Goal: Task Accomplishment & Management: Complete application form

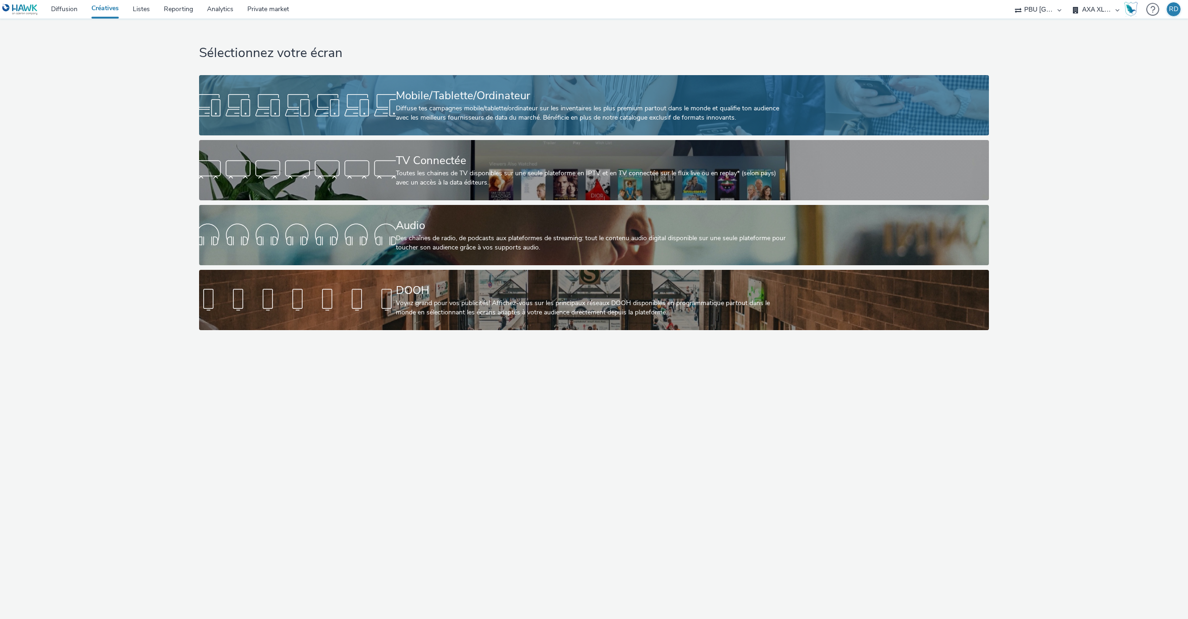
click at [562, 78] on div "Mobile/Tablette/Ordinateur Diffuse tes campagnes mobile/tablette/ordinateur sur…" at bounding box center [592, 105] width 393 height 60
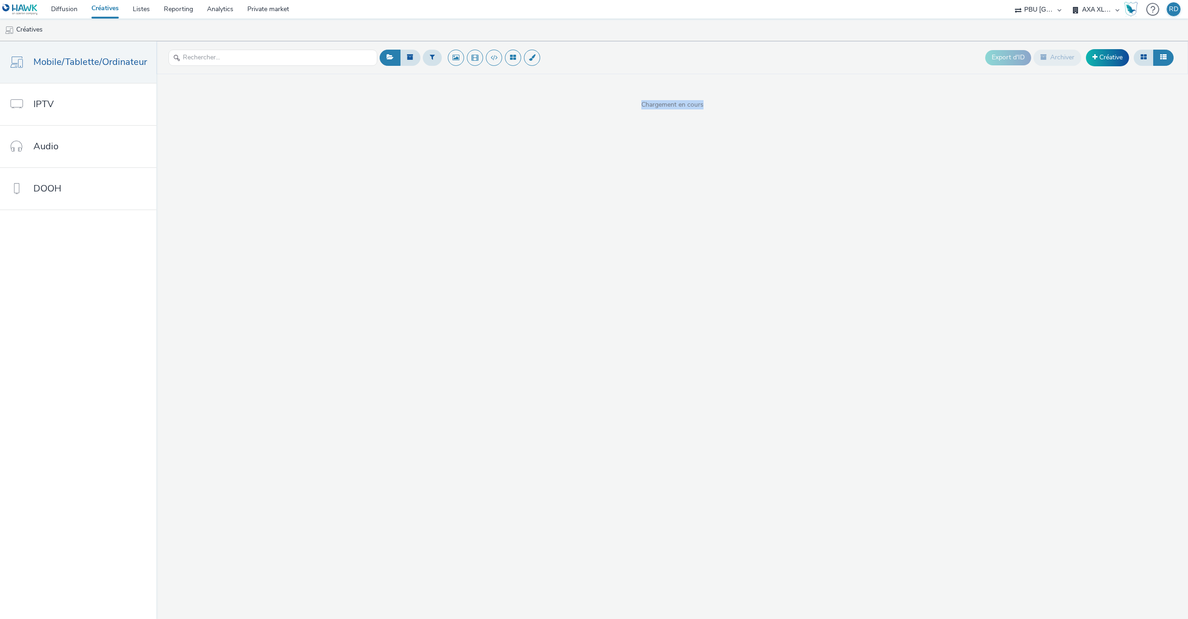
drag, startPoint x: 640, startPoint y: 106, endPoint x: 714, endPoint y: 114, distance: 74.6
click at [714, 114] on div "Export d'ID Archiver Créative Chargement en cours" at bounding box center [671, 330] width 1031 height 578
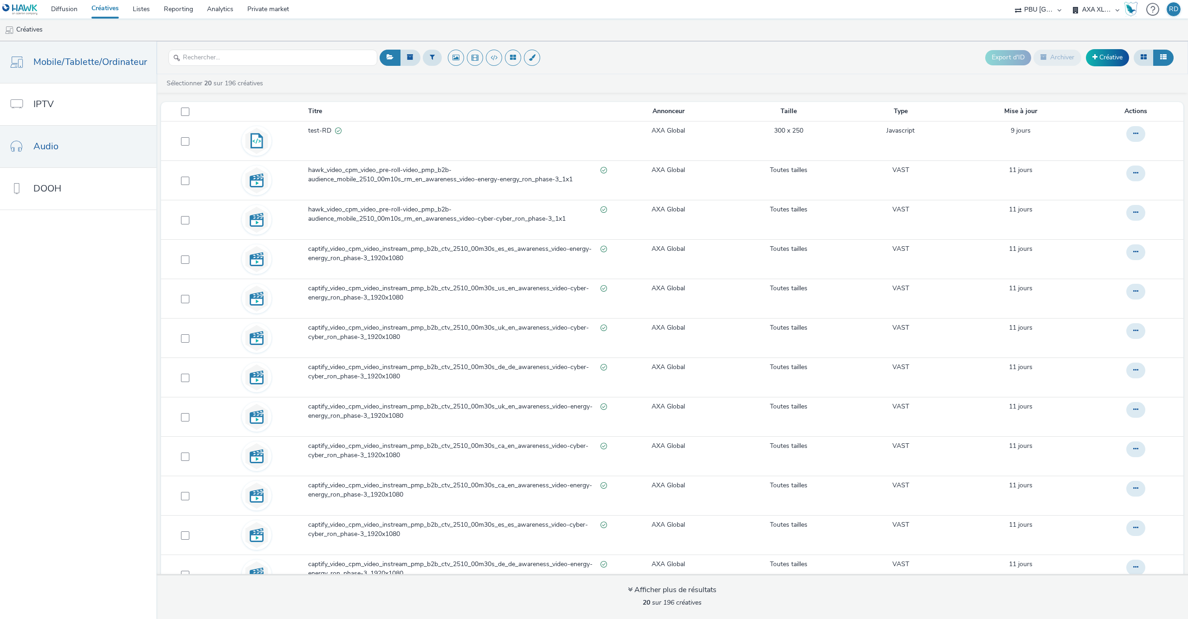
click at [78, 150] on link "Audio" at bounding box center [78, 147] width 156 height 42
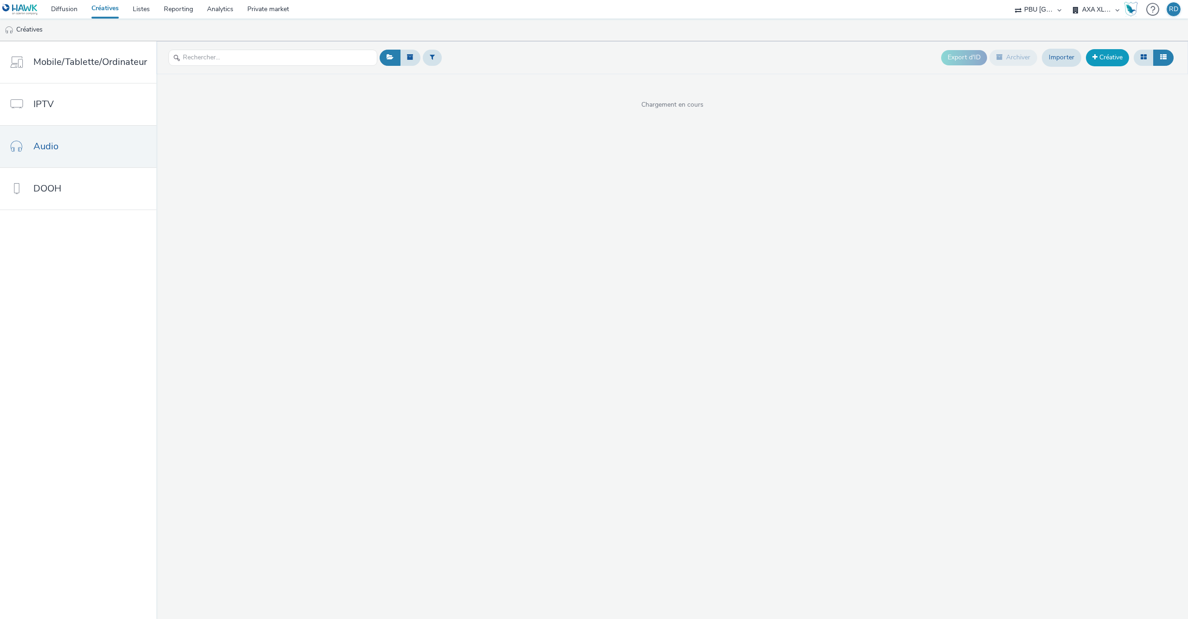
click at [1108, 54] on link "Créative" at bounding box center [1107, 57] width 43 height 17
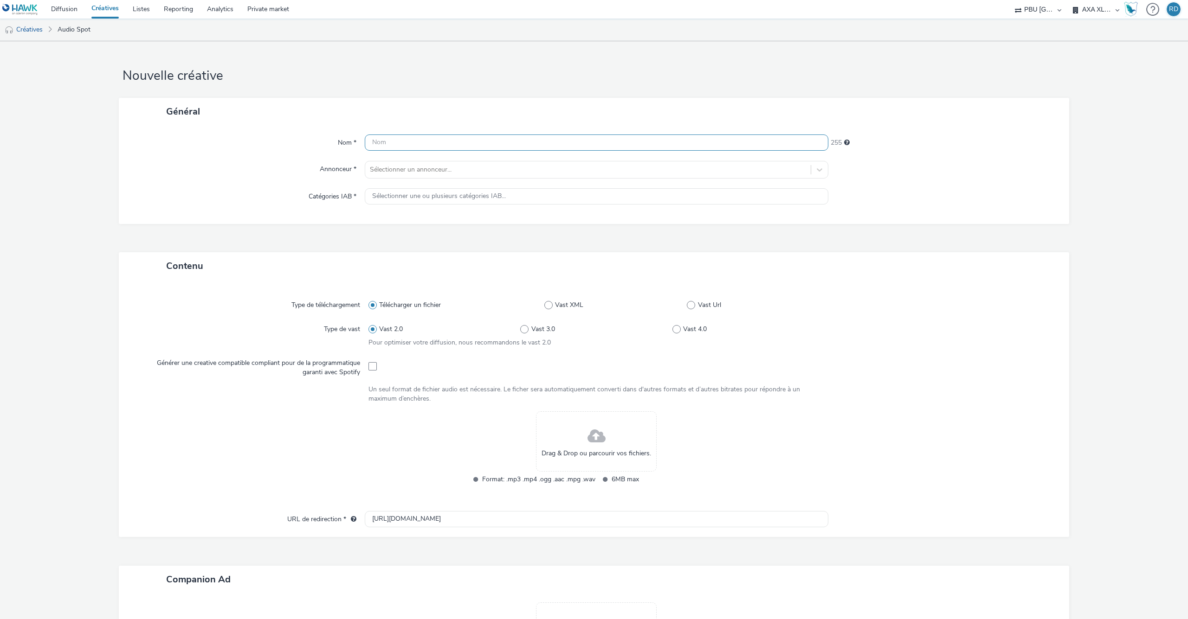
click at [521, 141] on input "text" at bounding box center [596, 143] width 463 height 16
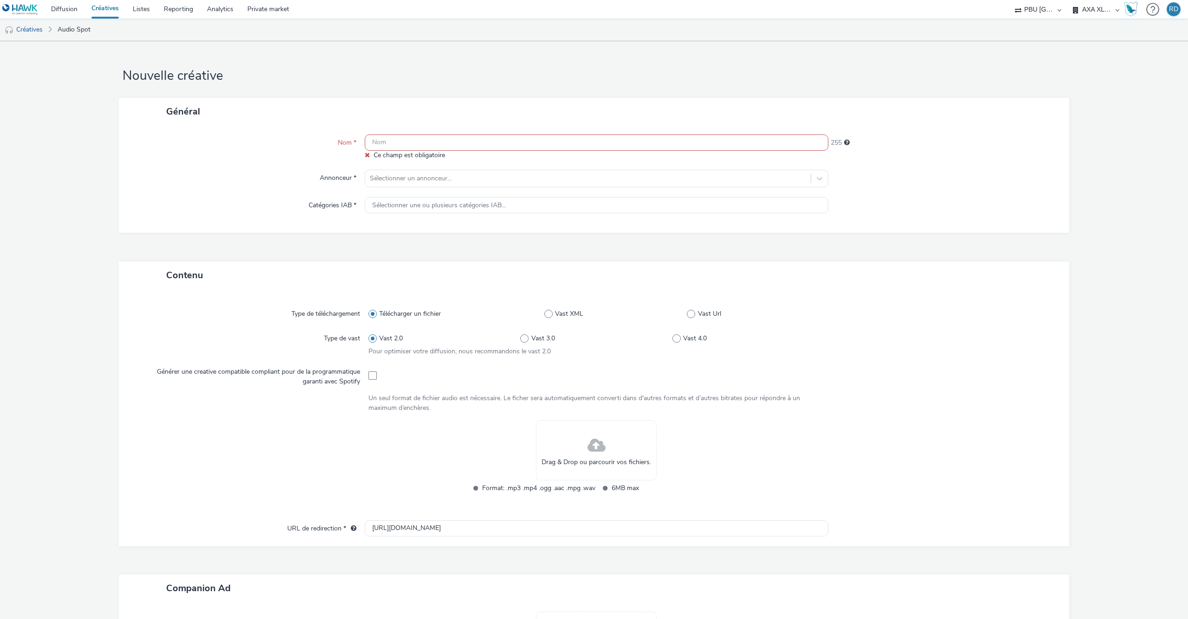
paste input "hawk_audio_cpm_audio_instream-audio_pmp_b2b-audience_multi_2510_00m30s_zh_en_aw…"
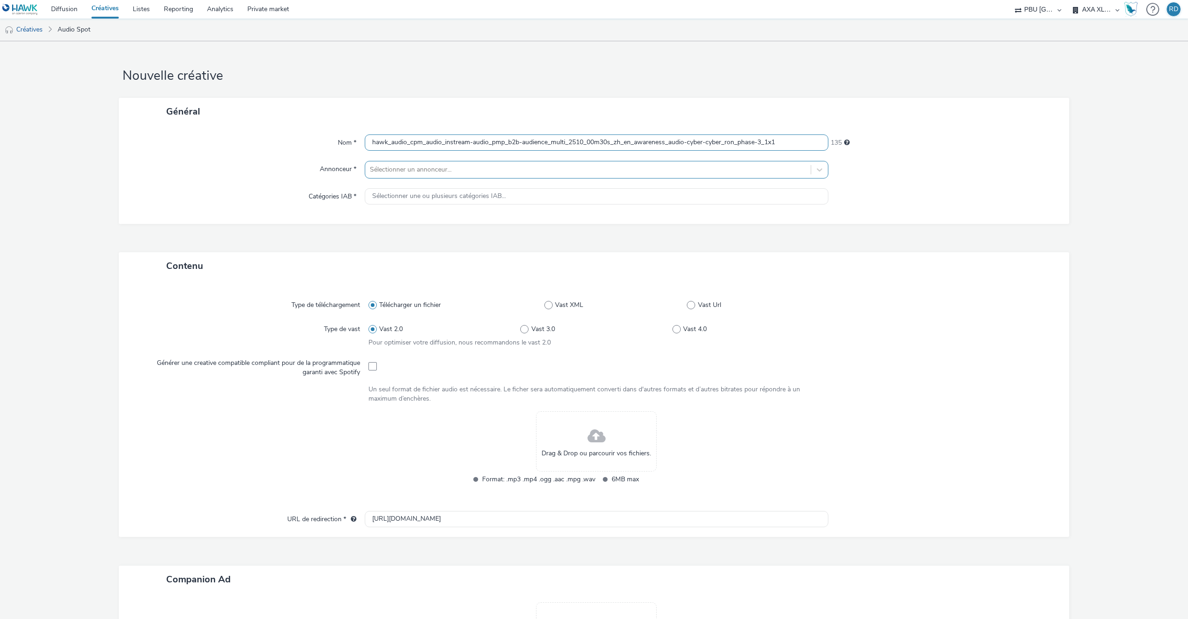
type input "hawk_audio_cpm_audio_instream-audio_pmp_b2b-audience_multi_2510_00m30s_zh_en_aw…"
click at [486, 170] on div at bounding box center [588, 169] width 436 height 11
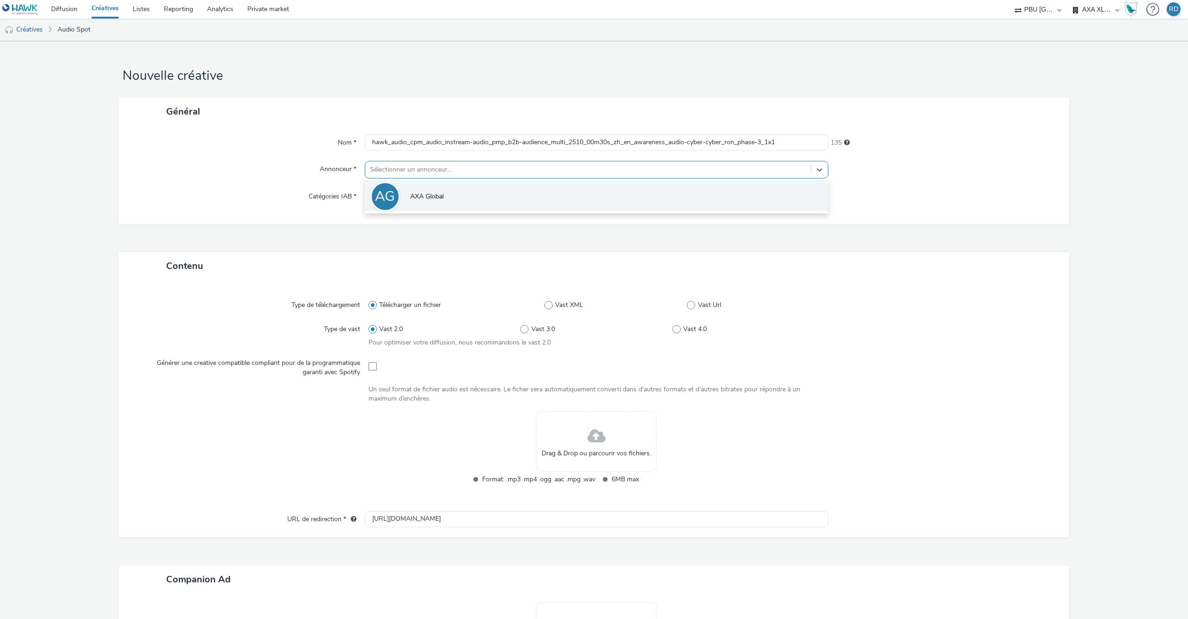
click at [481, 196] on li "AG AXA Global" at bounding box center [596, 195] width 463 height 31
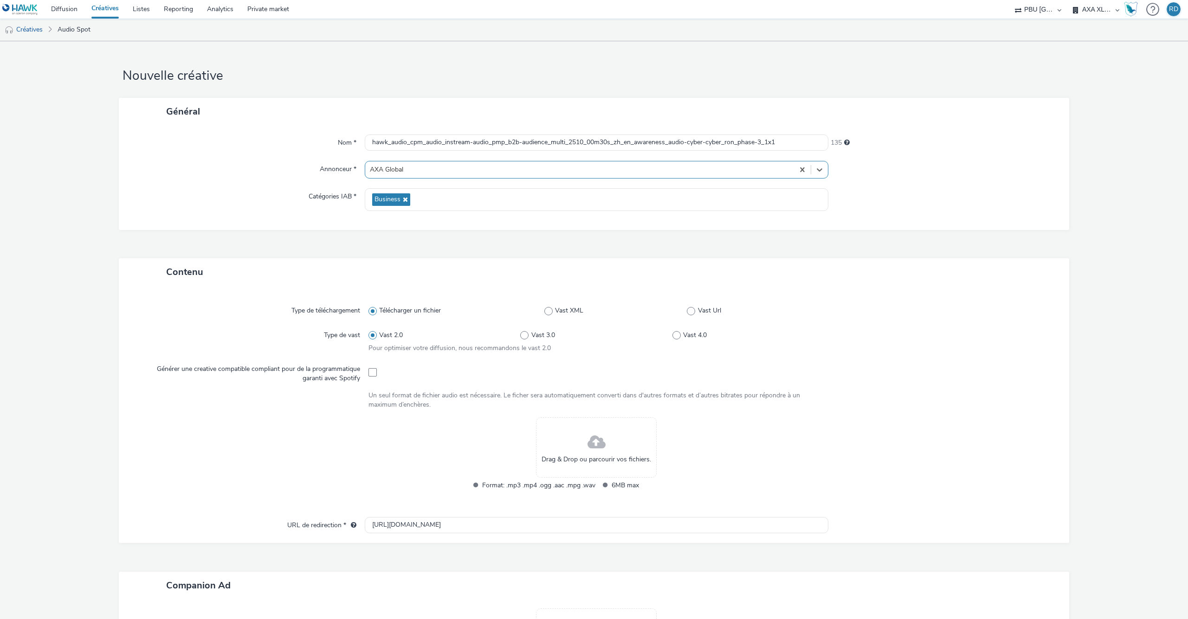
type input "[URL][DOMAIN_NAME]"
click at [695, 307] on div "Télécharger un fichier Vast XML Vast Url" at bounding box center [596, 310] width 456 height 17
click at [693, 312] on span at bounding box center [691, 311] width 8 height 8
click at [693, 312] on input "Vast Url" at bounding box center [690, 311] width 6 height 6
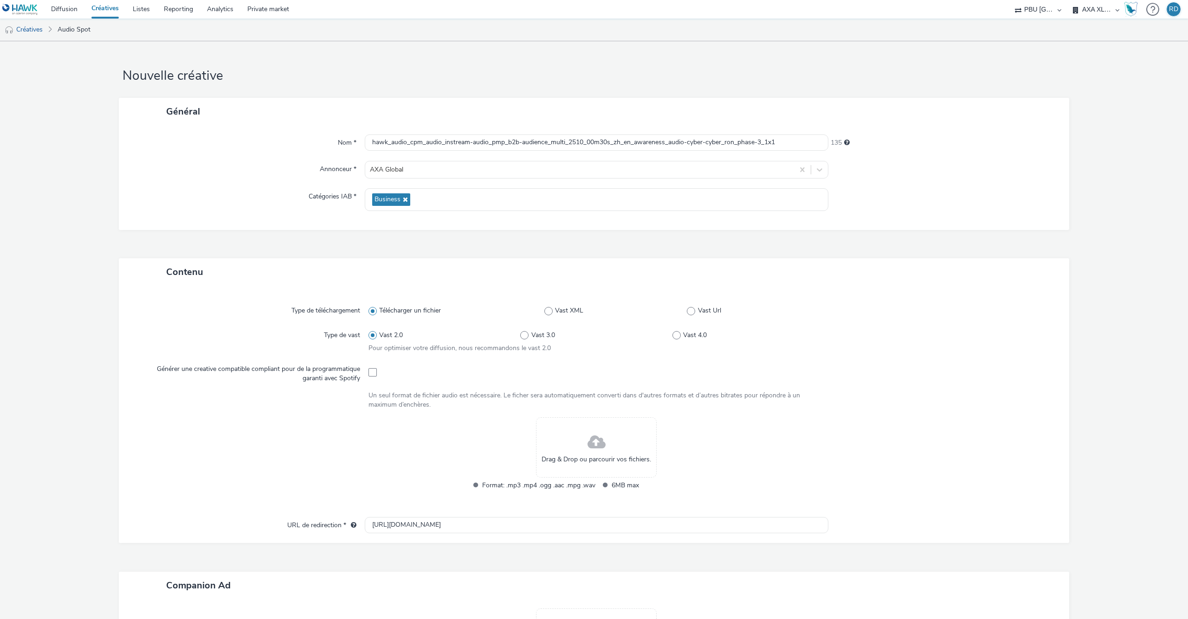
radio input "false"
radio input "true"
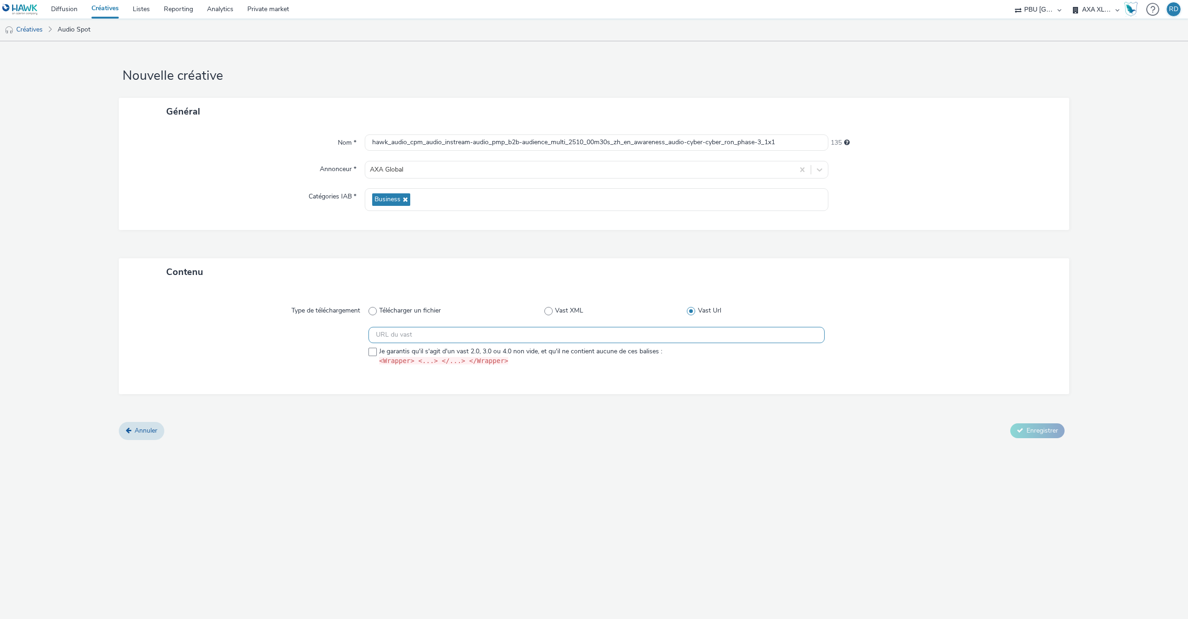
click at [608, 332] on input "text" at bounding box center [596, 335] width 456 height 16
paste input "https://[DOMAIN_NAME]/ddm/pfadx/N105603.5708028HAWKAXAXL/B34079663.430482595;sz…"
type input "https://[DOMAIN_NAME]/ddm/pfadx/N105603.5708028HAWKAXAXL/B34079663.430482595;sz…"
click at [370, 355] on span at bounding box center [372, 352] width 8 height 8
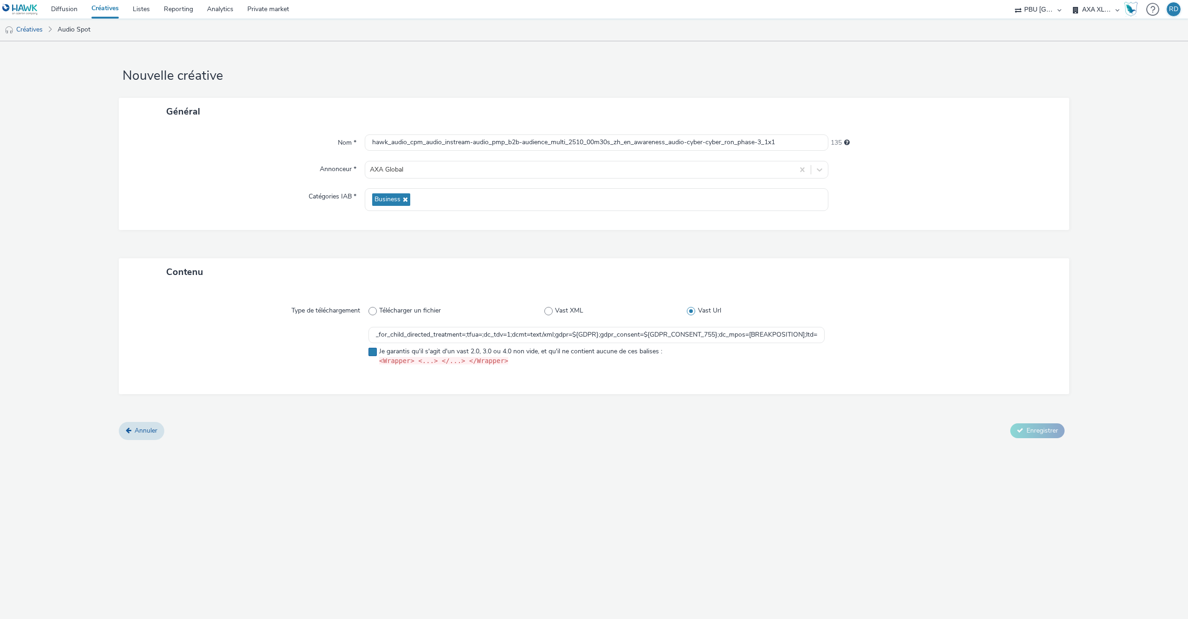
checkbox input "true"
click at [1044, 427] on span "Enregistrer" at bounding box center [1042, 430] width 32 height 9
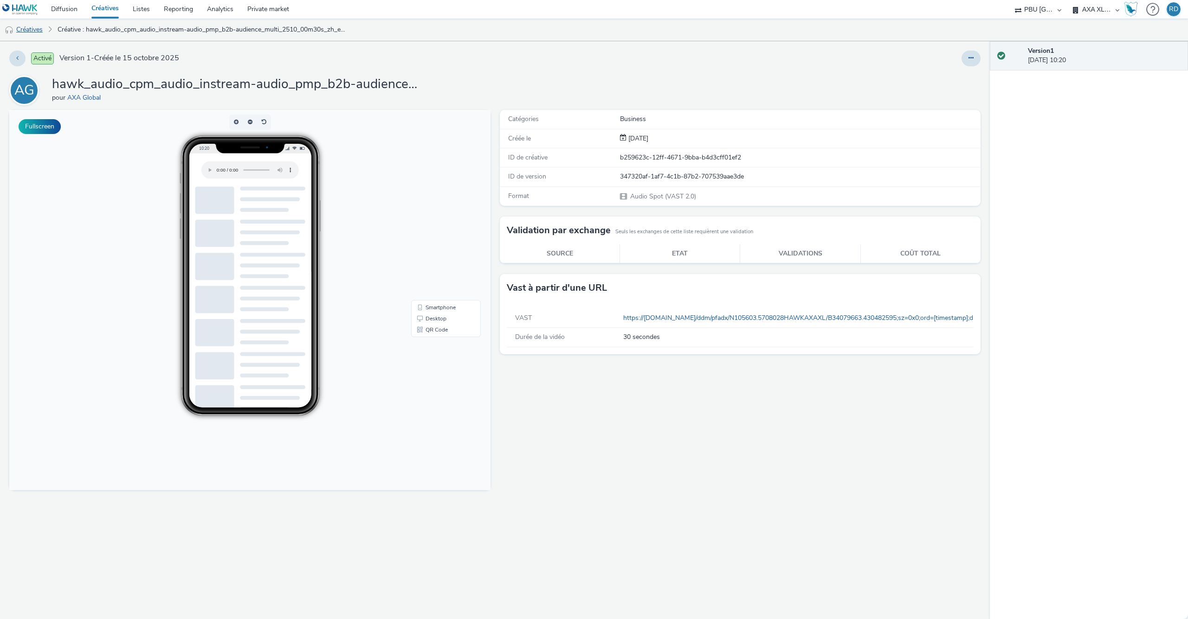
click at [31, 33] on link "Créatives" at bounding box center [23, 30] width 47 height 22
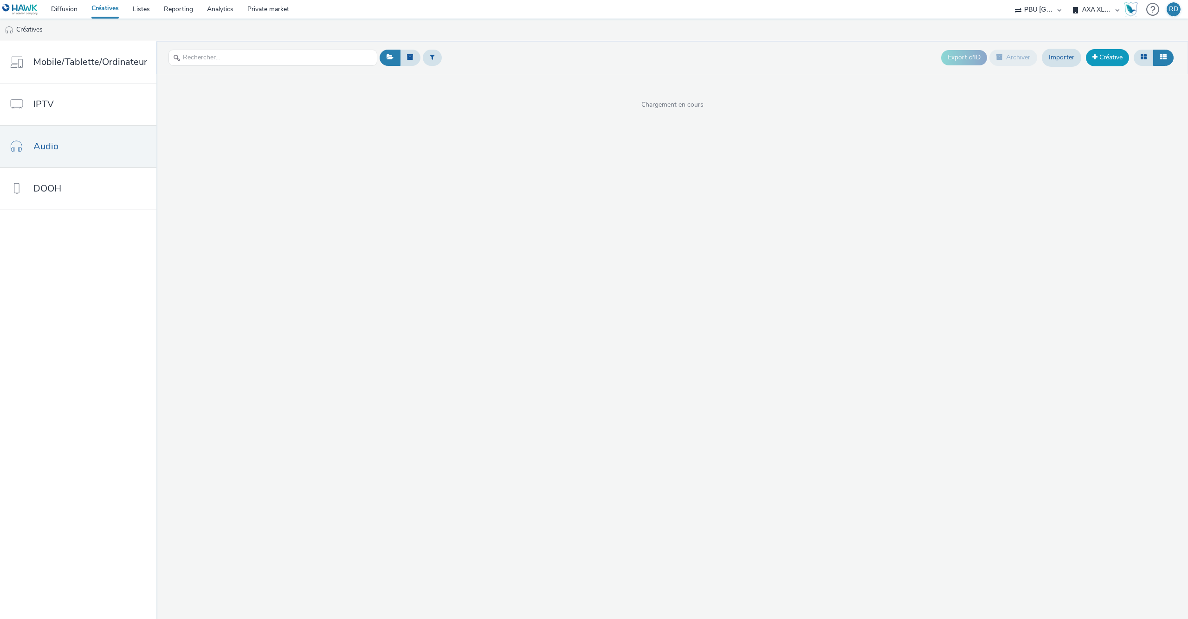
click at [1117, 60] on link "Créative" at bounding box center [1107, 57] width 43 height 17
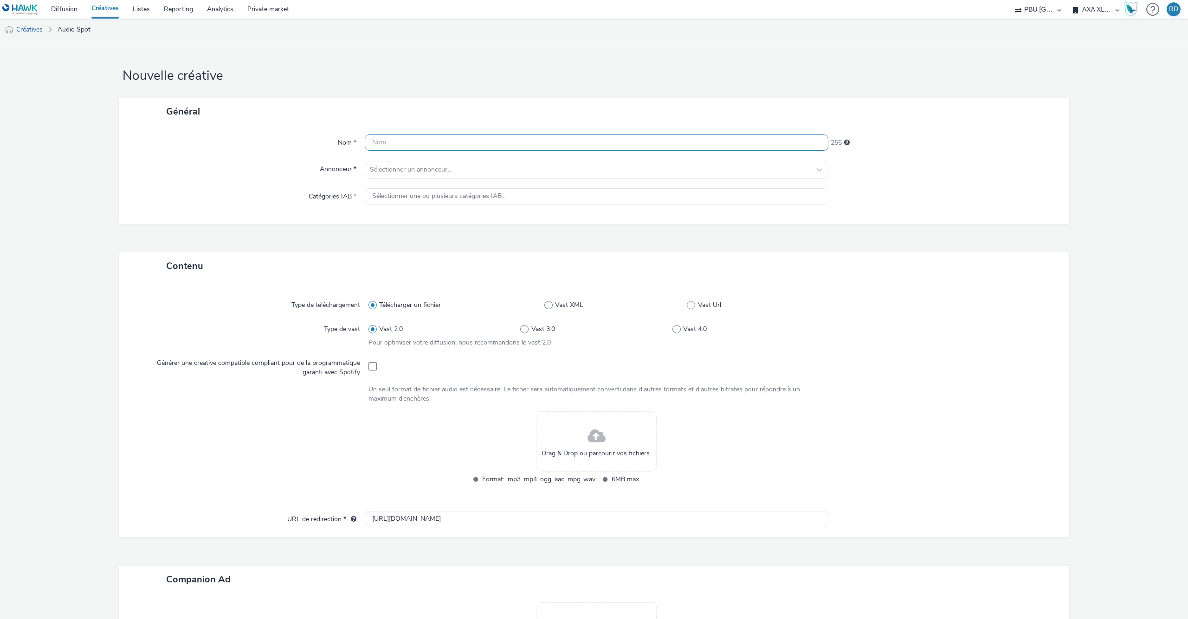
click at [457, 141] on input "text" at bounding box center [596, 143] width 463 height 16
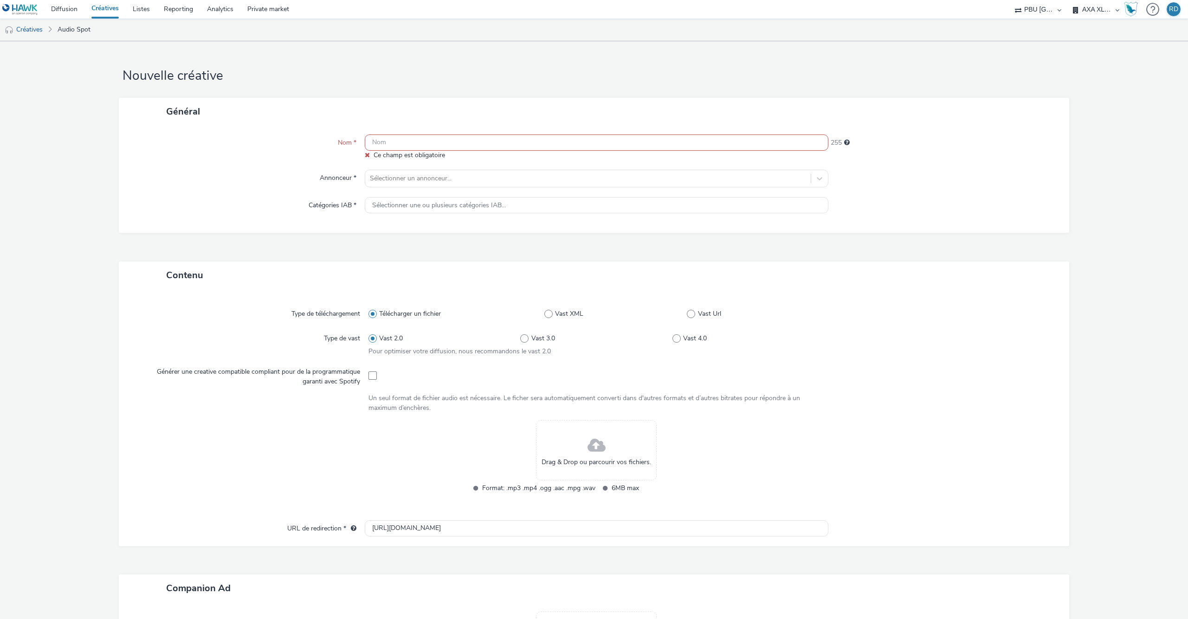
paste input "hawk_audio_cpm_audio_instream-audio_pmp_b2b-audience_multi_2510_00m30s_zh_en_aw…"
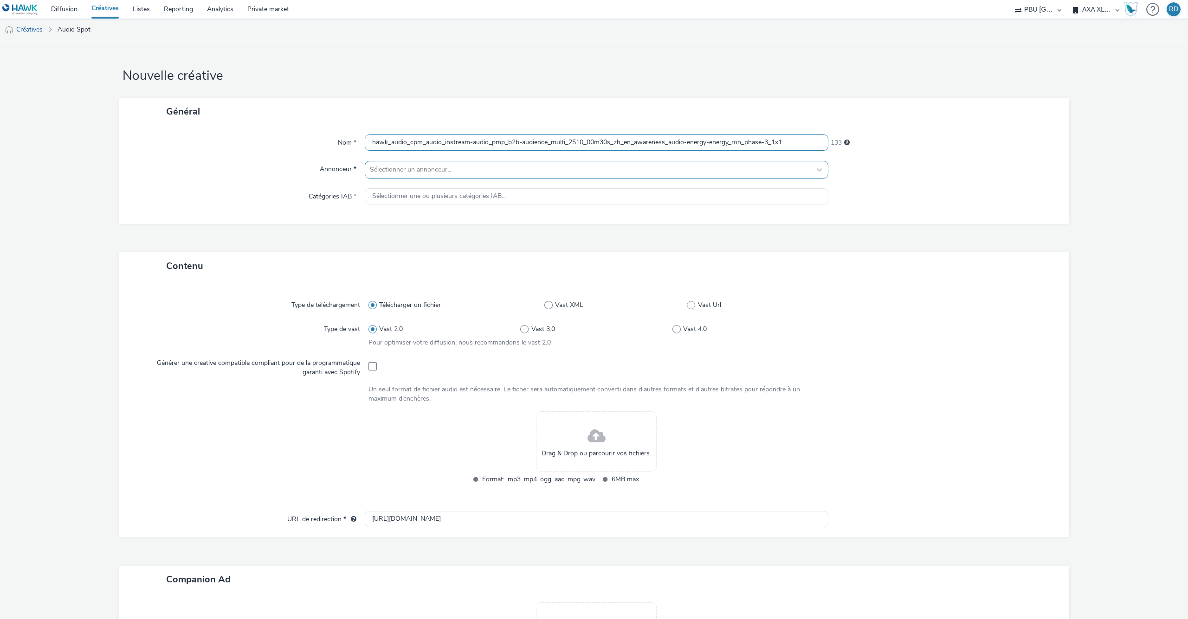
type input "hawk_audio_cpm_audio_instream-audio_pmp_b2b-audience_multi_2510_00m30s_zh_en_aw…"
click at [484, 163] on div "Sélectionner un annonceur..." at bounding box center [587, 169] width 445 height 15
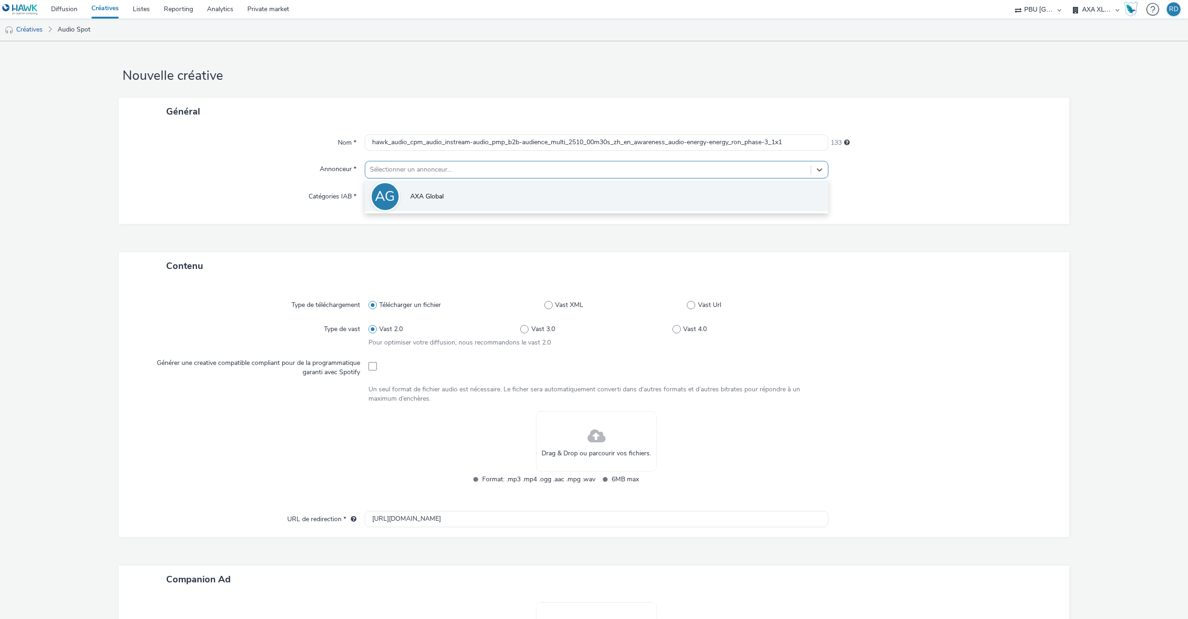
click at [469, 198] on li "AG AXA Global" at bounding box center [596, 195] width 463 height 31
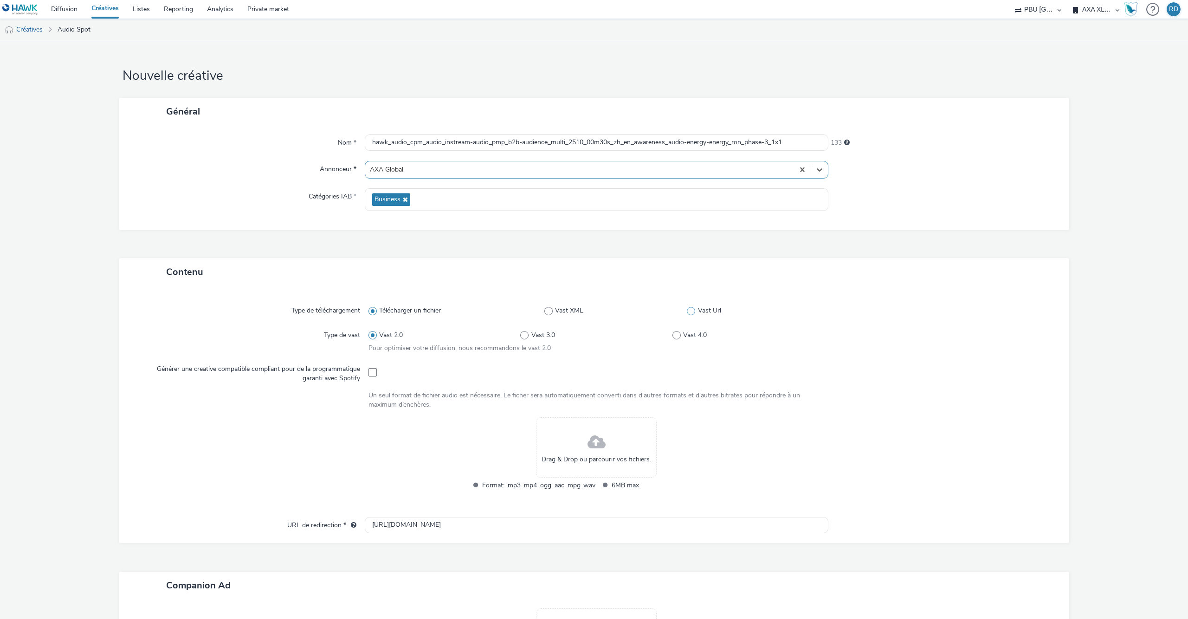
click at [694, 315] on span at bounding box center [691, 311] width 8 height 8
click at [693, 314] on input "Vast Url" at bounding box center [690, 311] width 6 height 6
radio input "false"
radio input "true"
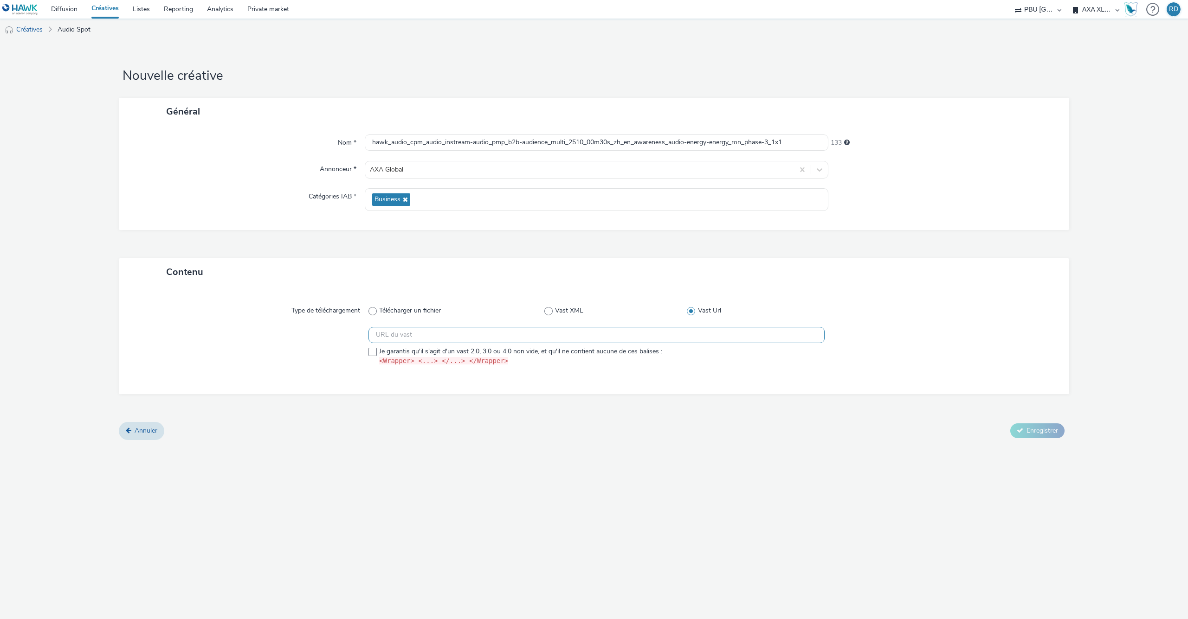
click at [605, 339] on input "text" at bounding box center [596, 335] width 456 height 16
click at [565, 337] on input "text" at bounding box center [596, 335] width 456 height 16
paste input "https://[DOMAIN_NAME]/ddm/pfadx/N105603.5708028HAWKAXAXL/B34079663.431110251;sz…"
type input "https://[DOMAIN_NAME]/ddm/pfadx/N105603.5708028HAWKAXAXL/B34079663.431110251;sz…"
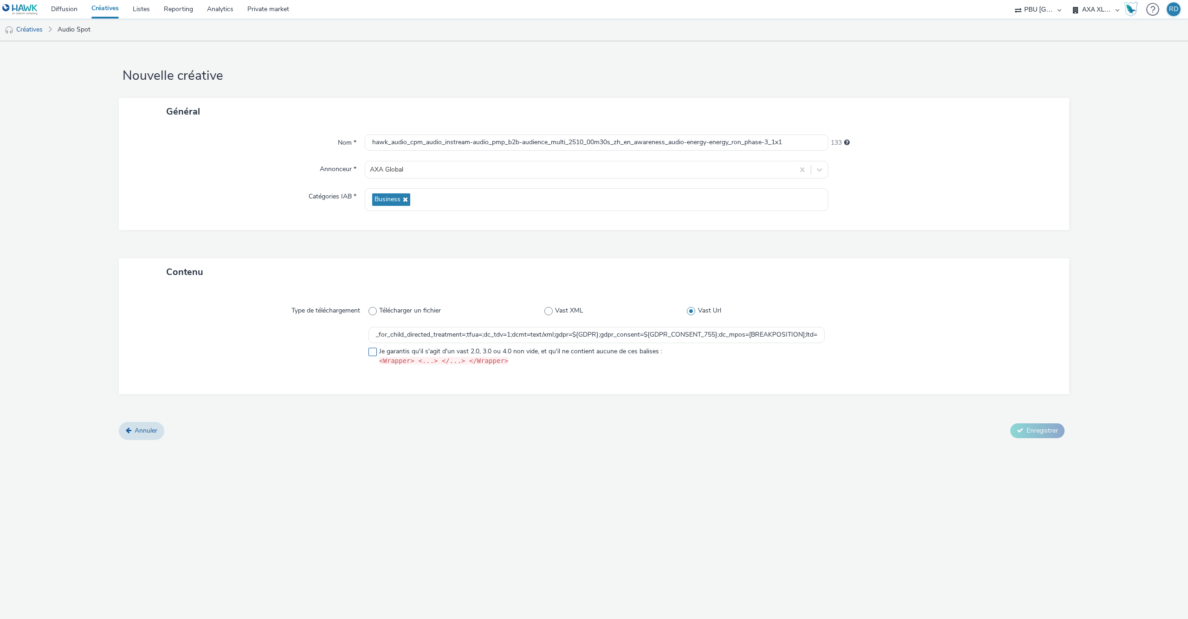
click at [373, 349] on span at bounding box center [372, 352] width 8 height 8
checkbox input "true"
click at [1047, 432] on span "Enregistrer" at bounding box center [1042, 430] width 32 height 9
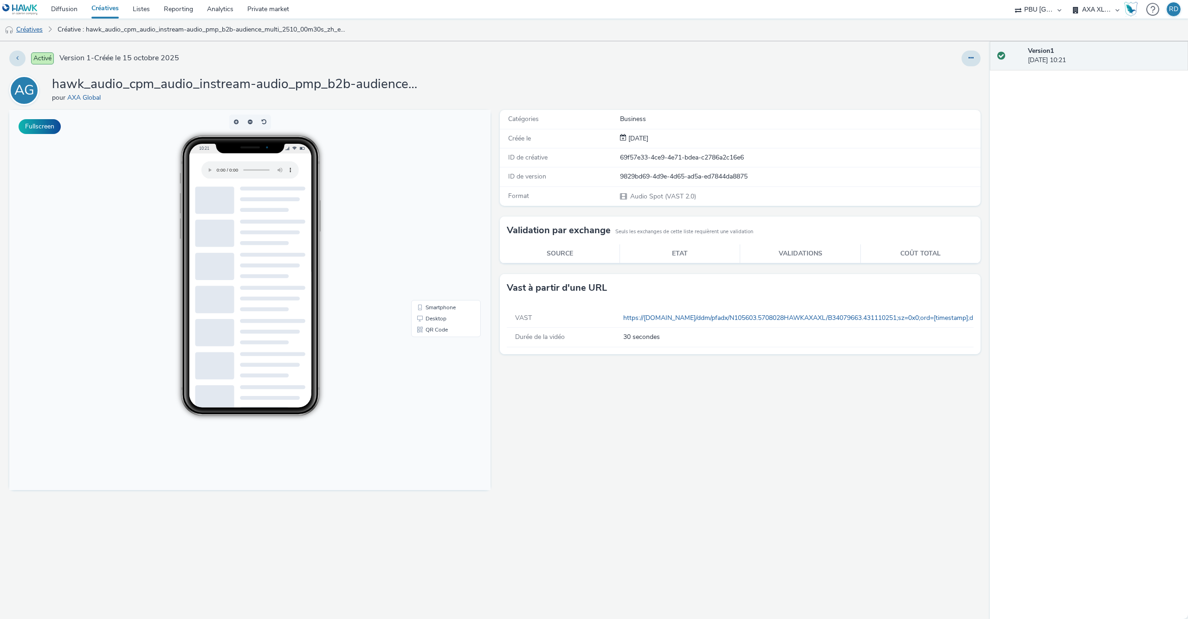
click at [33, 32] on link "Créatives" at bounding box center [23, 30] width 47 height 22
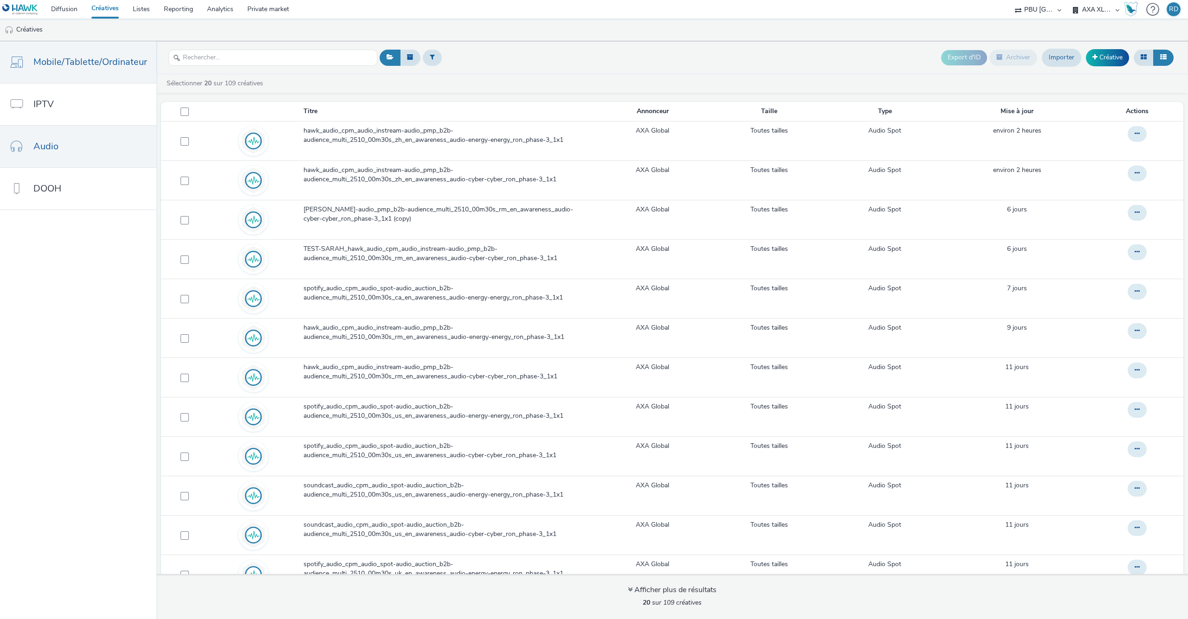
click at [75, 67] on span "Mobile/Tablette/Ordinateur" at bounding box center [90, 61] width 114 height 13
